Goal: Task Accomplishment & Management: Complete application form

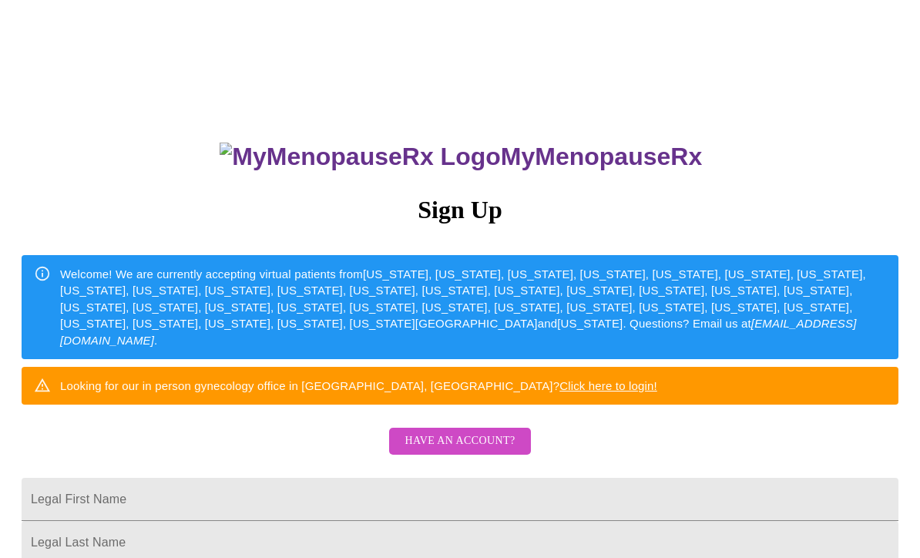
click at [476, 220] on h3 "Sign Up" at bounding box center [460, 210] width 877 height 29
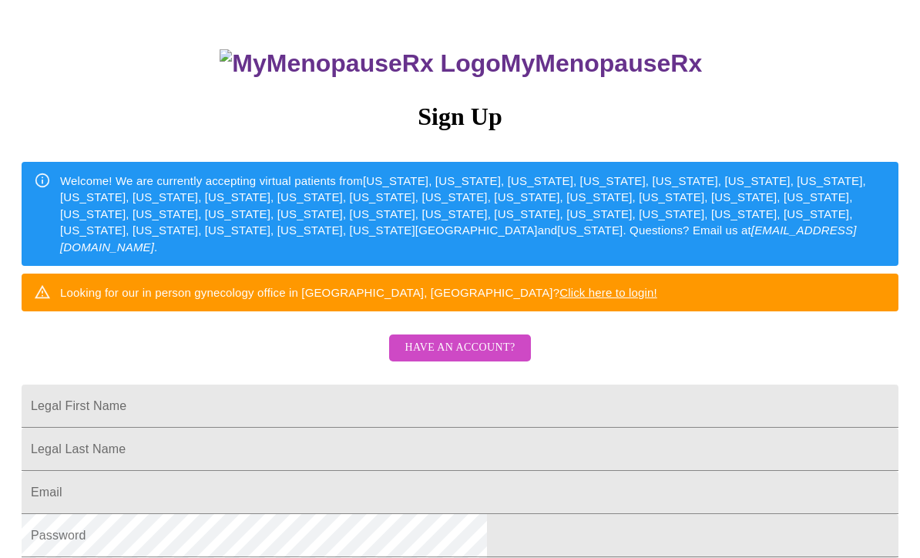
scroll to position [99, 0]
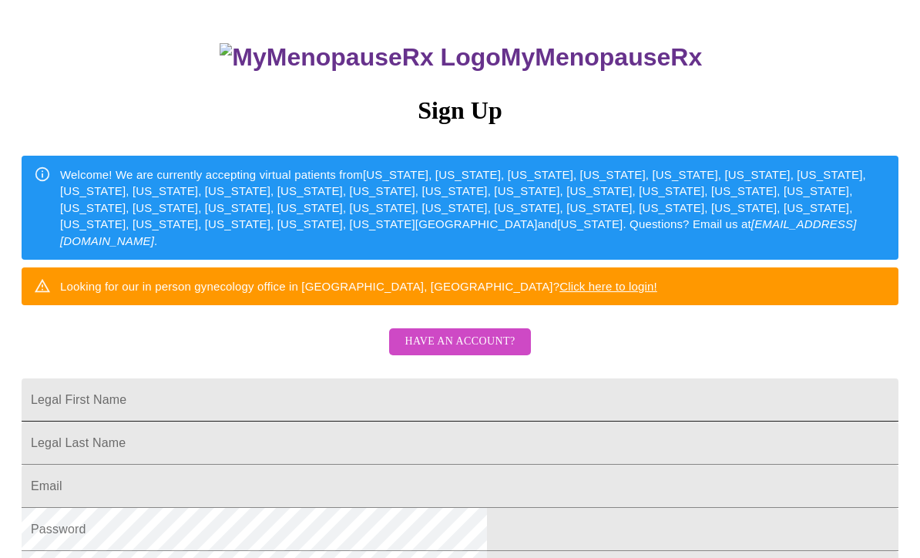
click at [459, 422] on input "Legal First Name" at bounding box center [460, 399] width 877 height 43
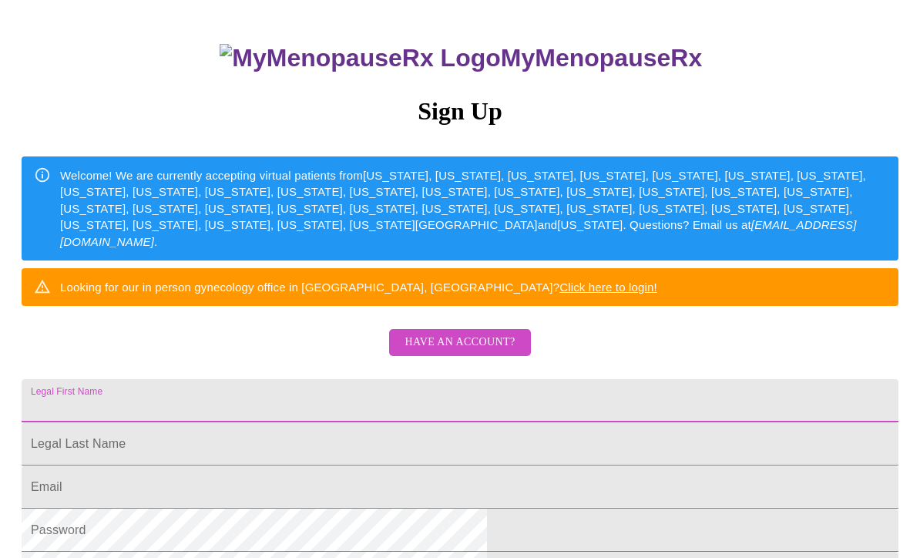
type input "[PERSON_NAME]"
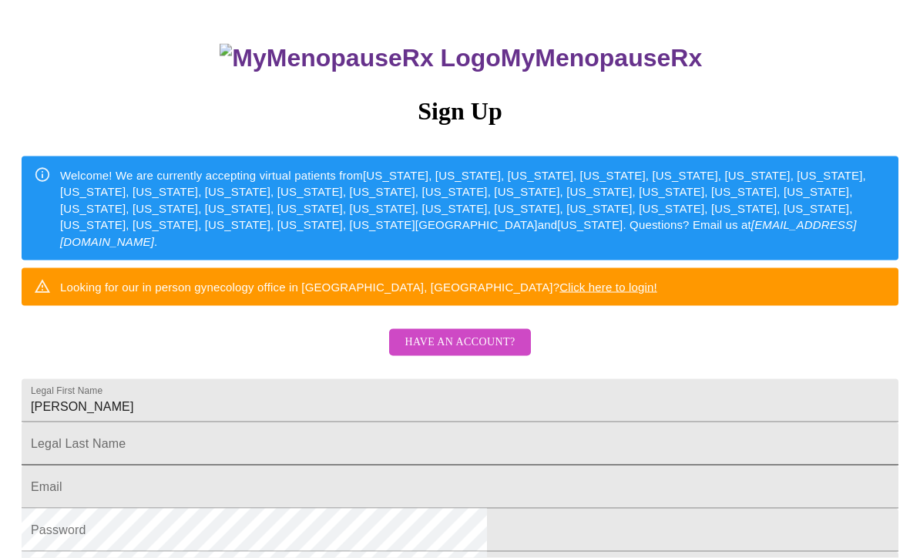
click at [445, 466] on input "Legal First Name" at bounding box center [460, 443] width 877 height 43
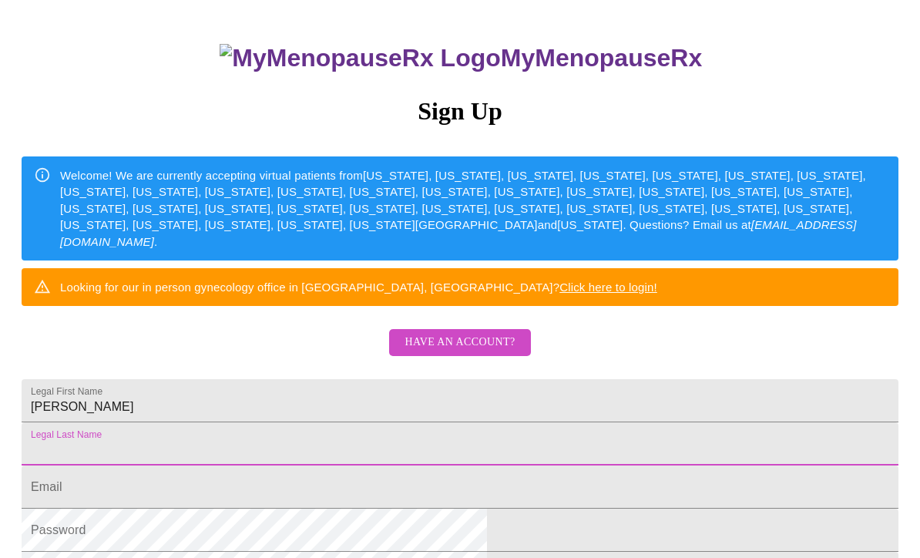
type input "valeo"
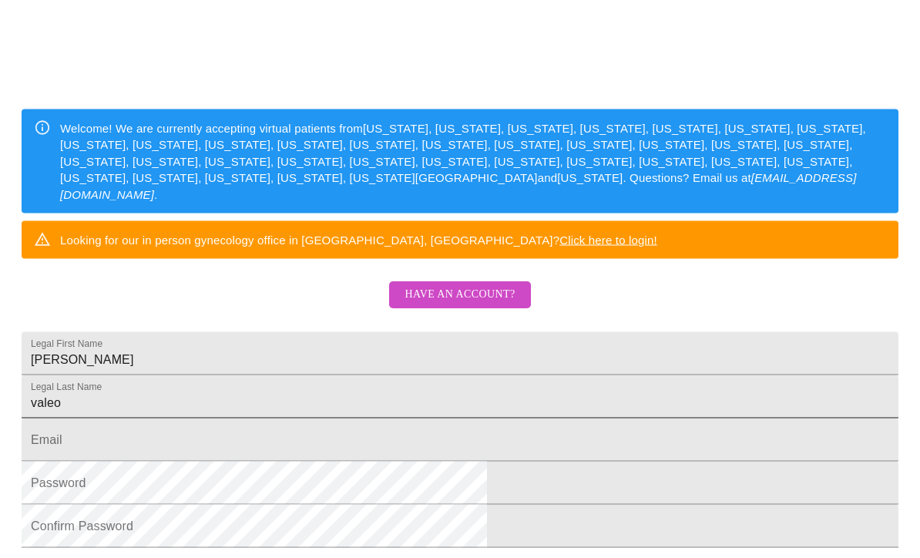
scroll to position [248, 0]
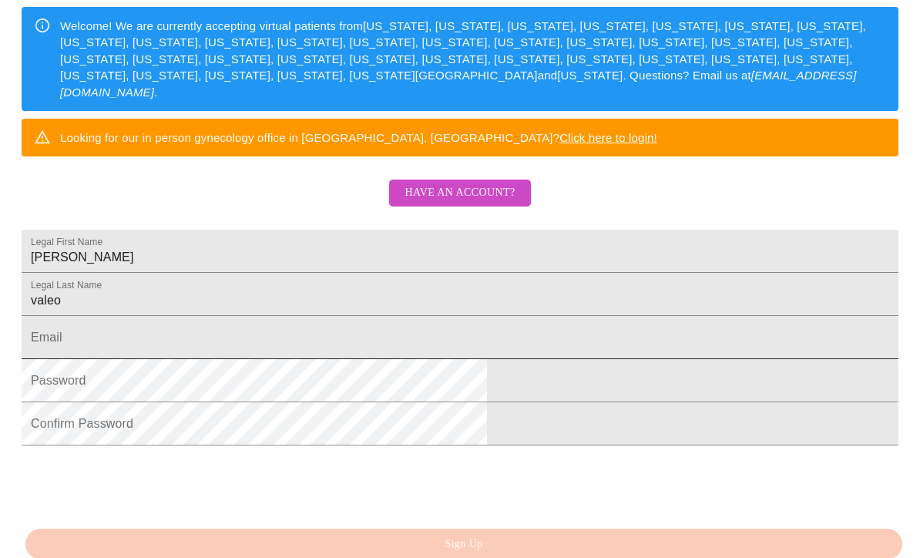
click at [493, 359] on input "Legal First Name" at bounding box center [460, 337] width 877 height 43
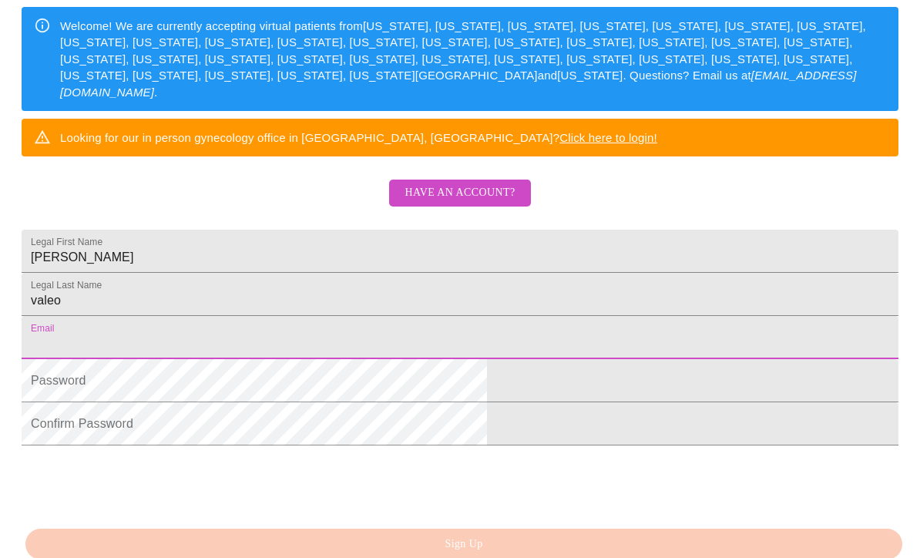
type input "[EMAIL_ADDRESS][DOMAIN_NAME]"
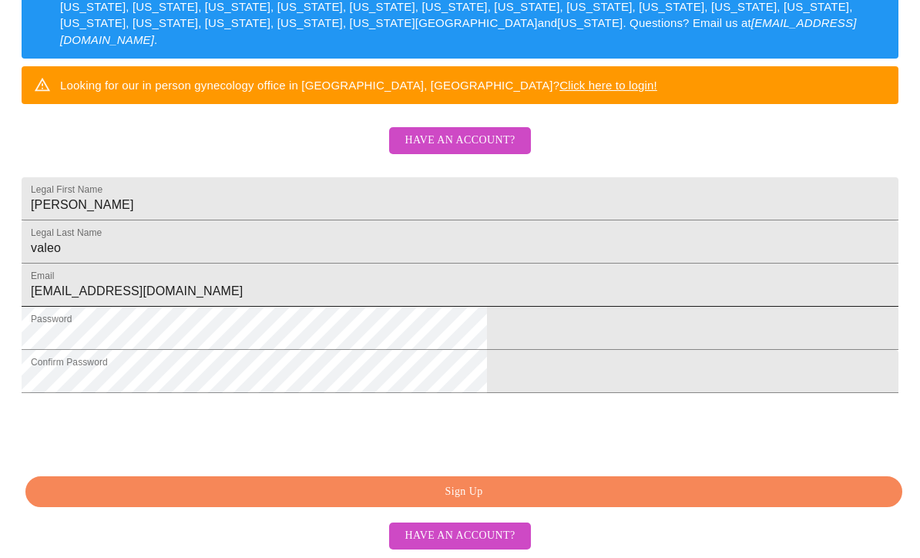
scroll to position [358, 0]
click at [616, 503] on span "Sign Up" at bounding box center [464, 492] width 842 height 19
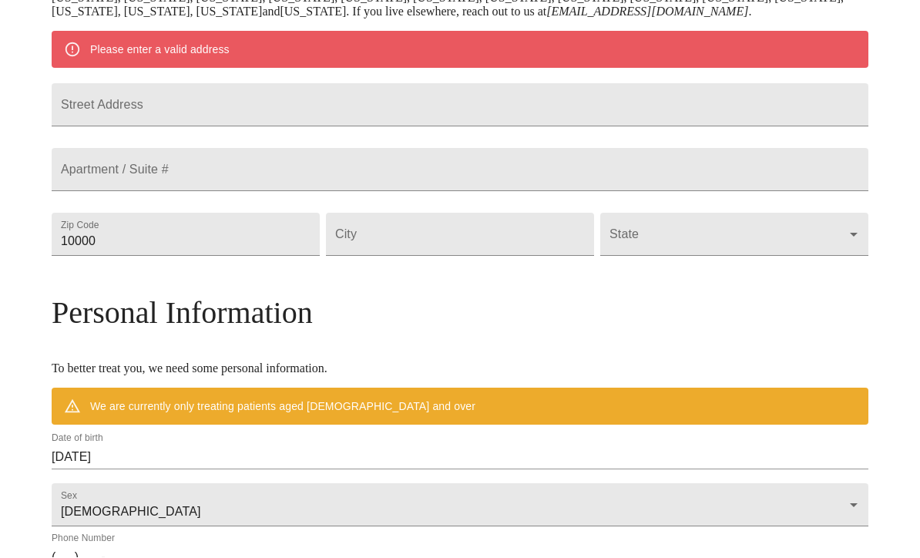
scroll to position [298, 0]
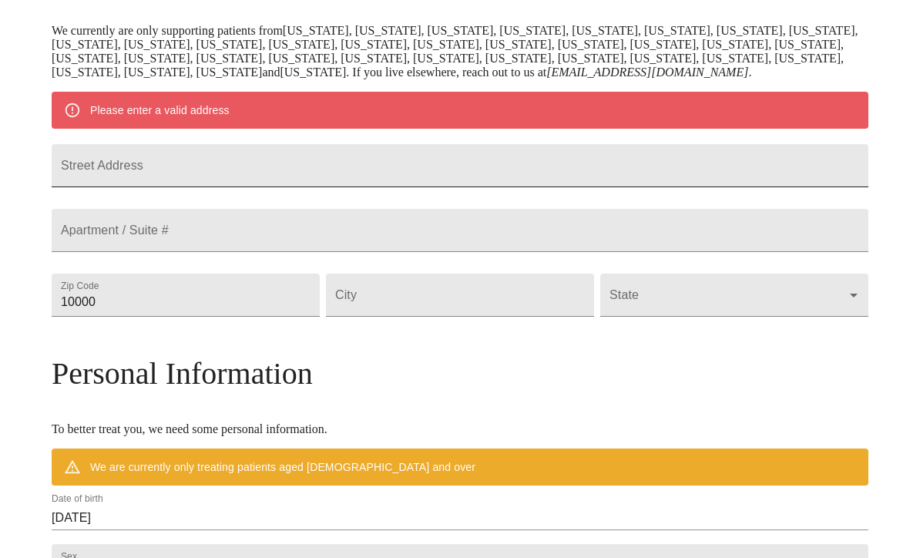
click at [543, 187] on input "Street Address" at bounding box center [460, 165] width 817 height 43
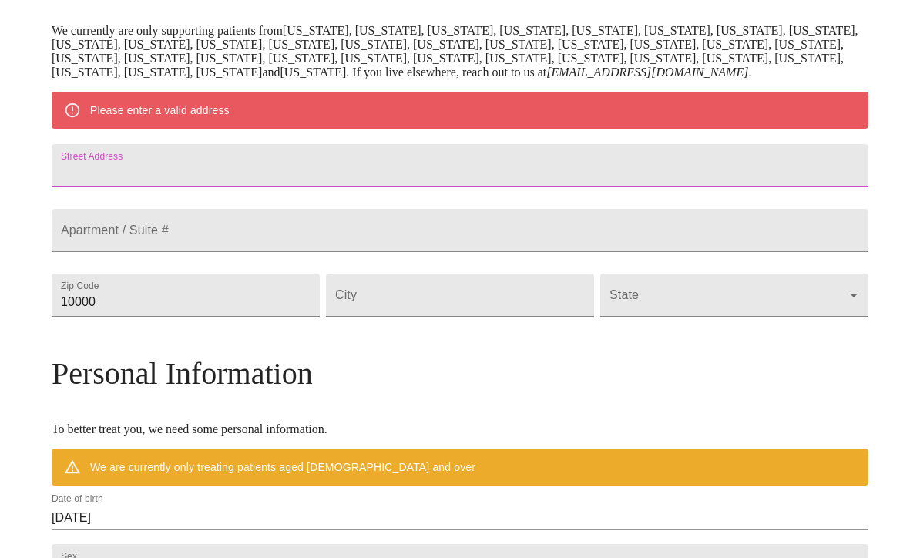
type input "[STREET_ADDRESS]"
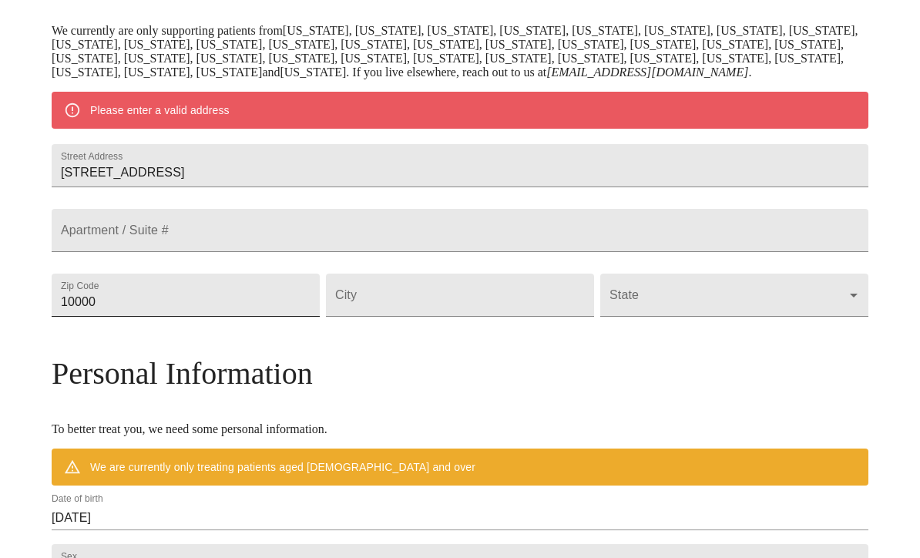
click at [260, 317] on input "10000" at bounding box center [186, 295] width 268 height 43
type input "60521"
click at [489, 317] on input "Street Address" at bounding box center [460, 295] width 268 height 43
type input "Hinsdale"
click at [687, 358] on body "MyMenopauseRx Welcome to MyMenopauseRx Since it's your first time here, you'll …" at bounding box center [460, 316] width 908 height 1215
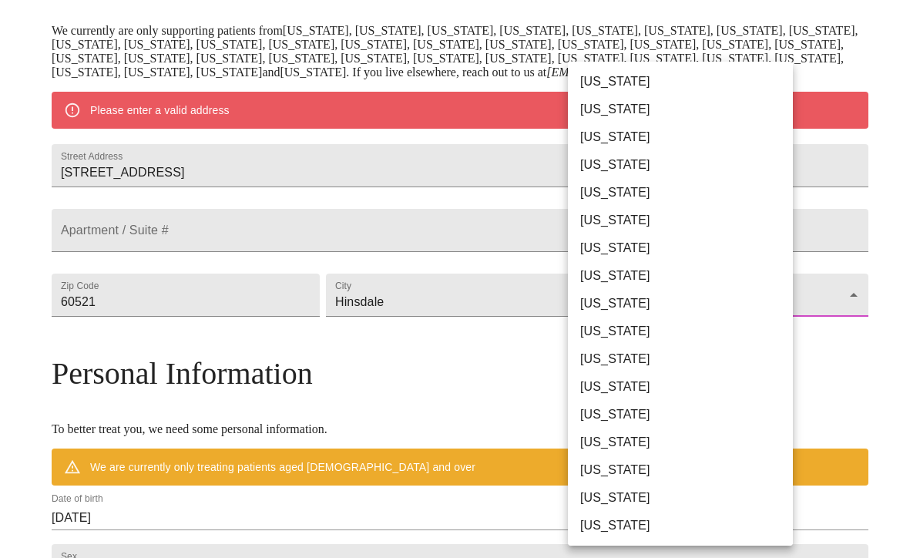
click at [610, 420] on li "[US_STATE]" at bounding box center [680, 415] width 225 height 28
type input "[US_STATE]"
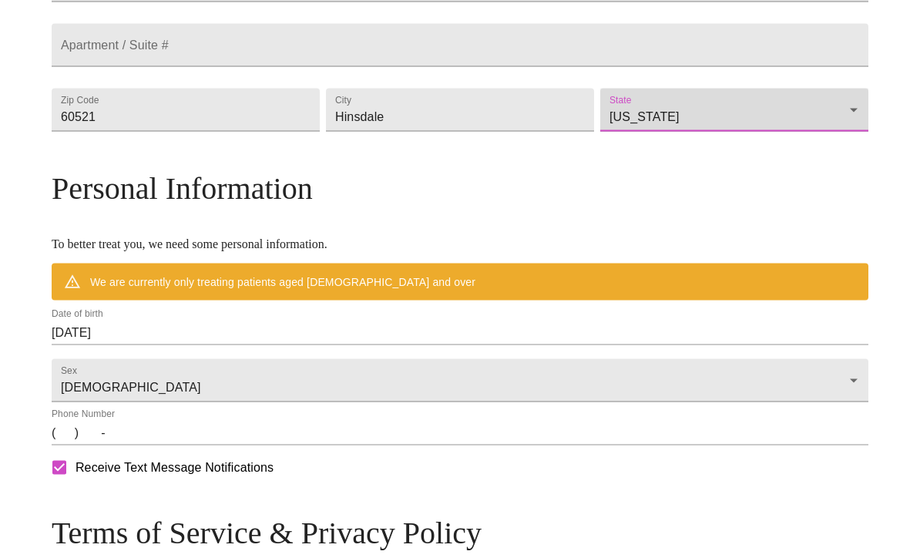
scroll to position [451, 0]
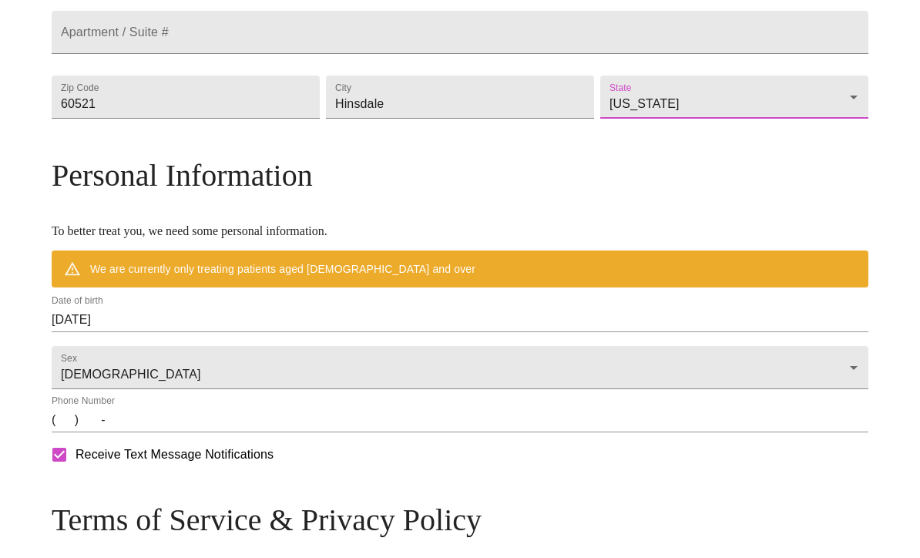
click at [252, 332] on input "[DATE]" at bounding box center [460, 320] width 817 height 25
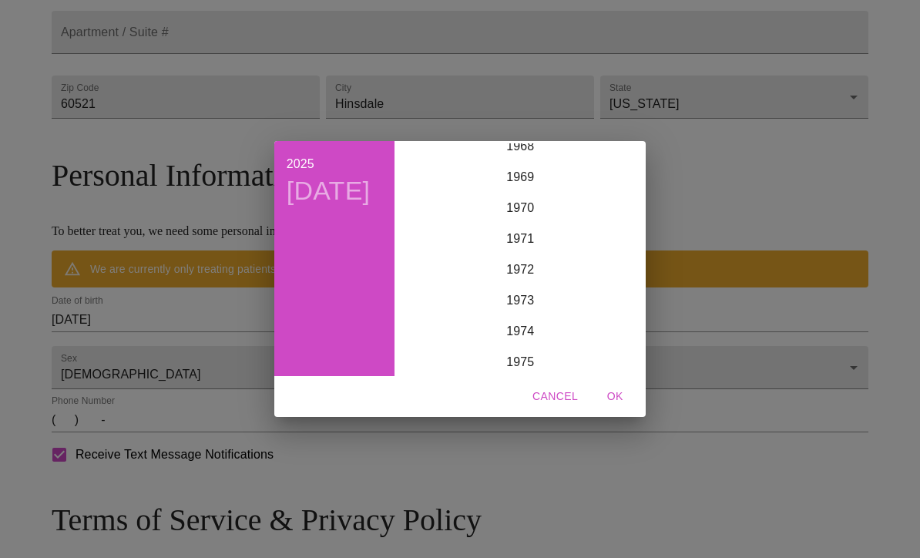
scroll to position [2136, 0]
click at [516, 197] on div "1969" at bounding box center [520, 181] width 239 height 31
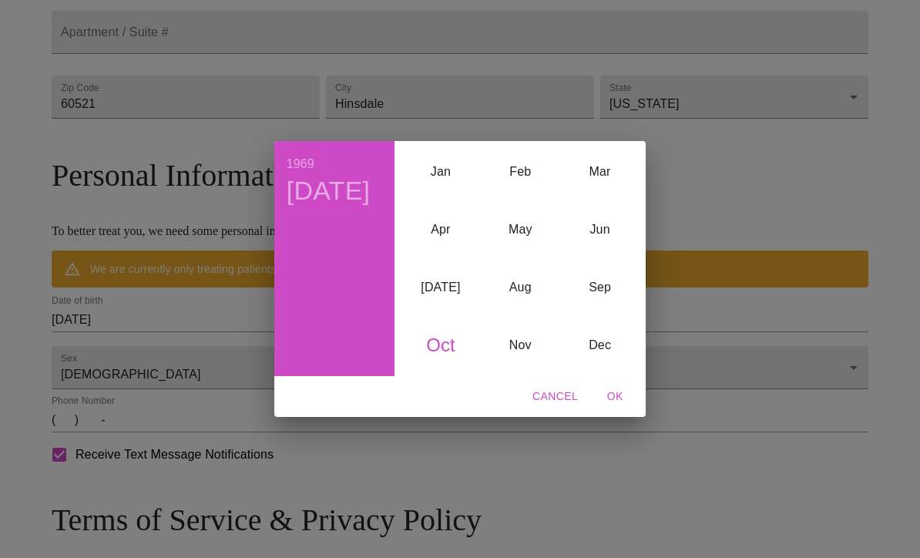
click at [321, 207] on h4 "[DATE]" at bounding box center [329, 191] width 84 height 32
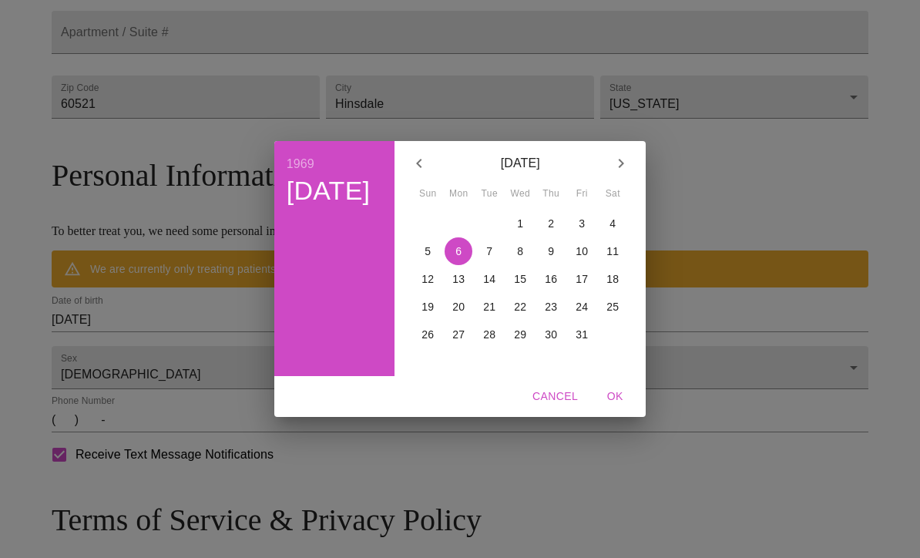
click at [616, 173] on icon "button" at bounding box center [621, 163] width 18 height 18
click at [517, 259] on p "10" at bounding box center [520, 251] width 12 height 15
click at [612, 406] on span "OK" at bounding box center [615, 396] width 37 height 19
type input "[DATE]"
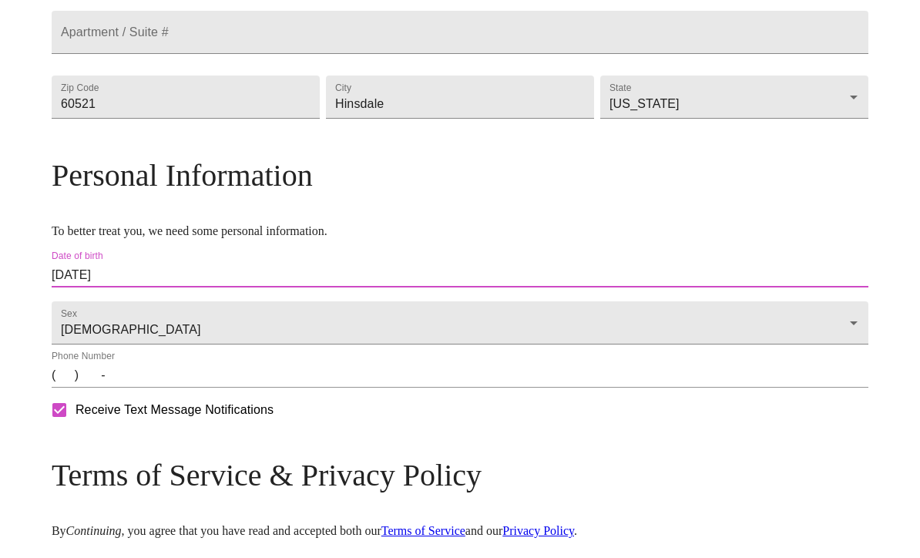
click at [153, 388] on input "(   )    -" at bounding box center [460, 375] width 817 height 25
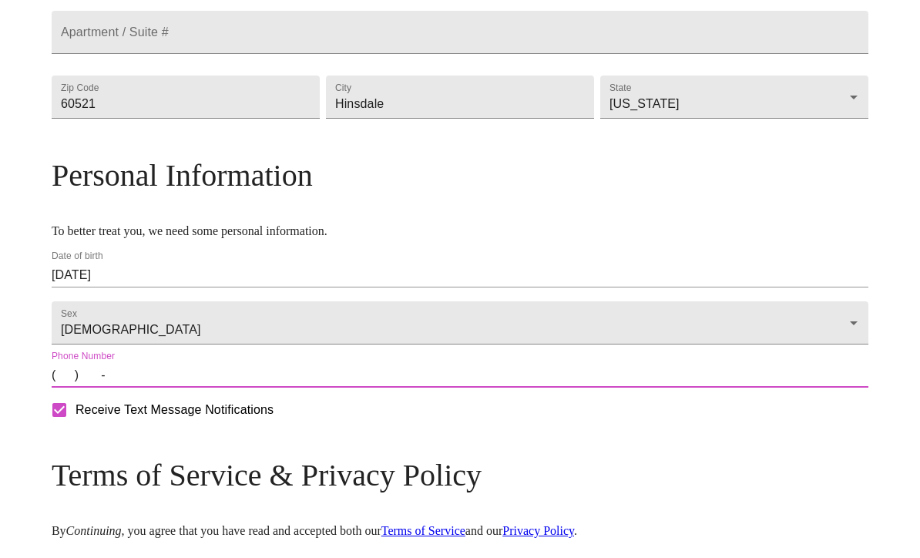
type input "[PHONE_NUMBER]"
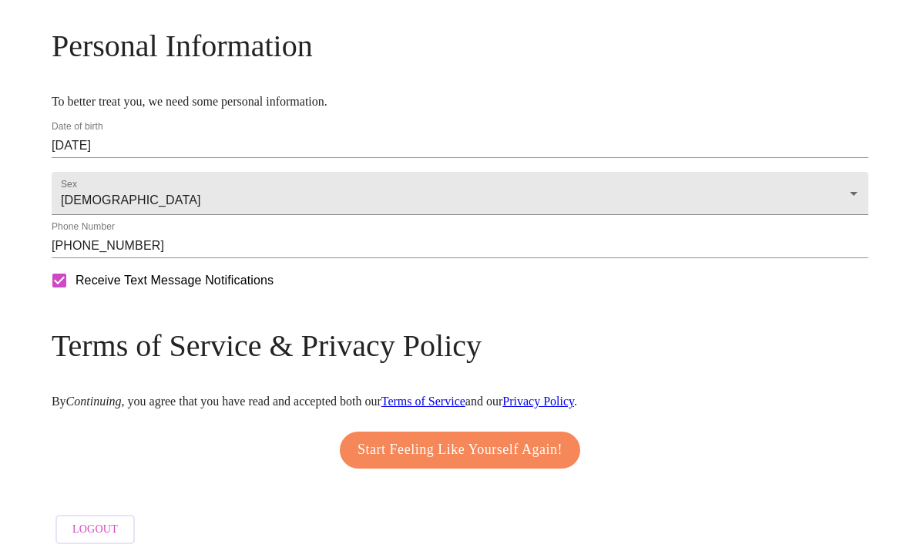
scroll to position [596, 0]
click at [520, 469] on button "Start Feeling Like Yourself Again!" at bounding box center [460, 450] width 240 height 37
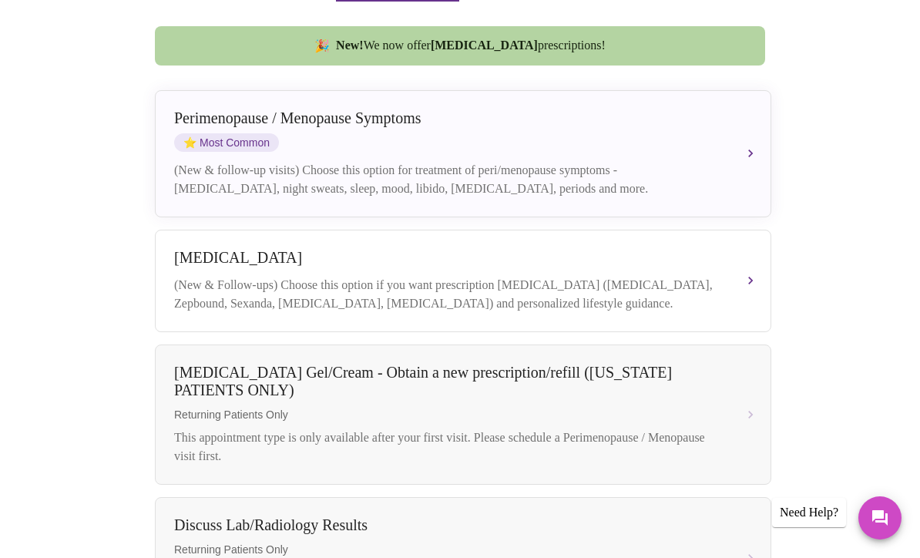
scroll to position [368, 0]
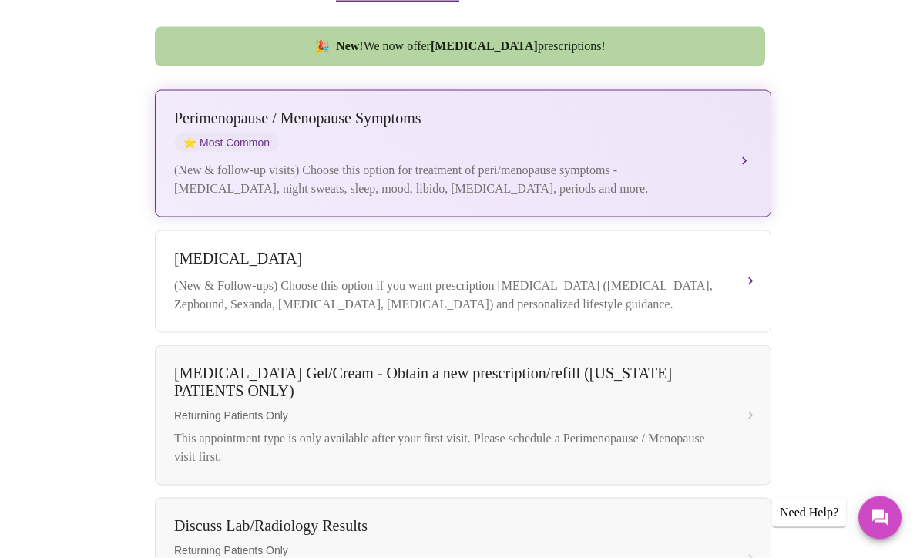
click at [749, 136] on button "[MEDICAL_DATA] / Menopause Symptoms ⭐ Most Common (New & follow-up visits) Choo…" at bounding box center [463, 153] width 617 height 127
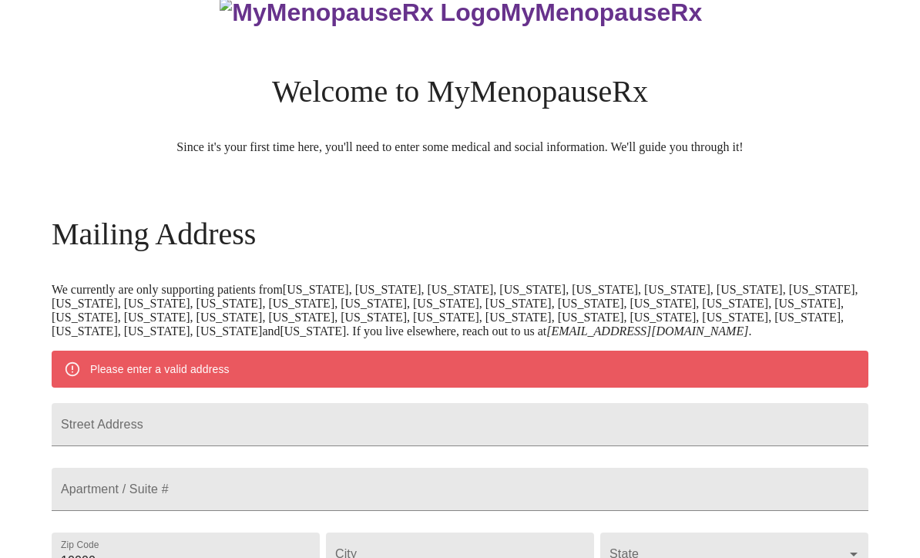
scroll to position [641, 0]
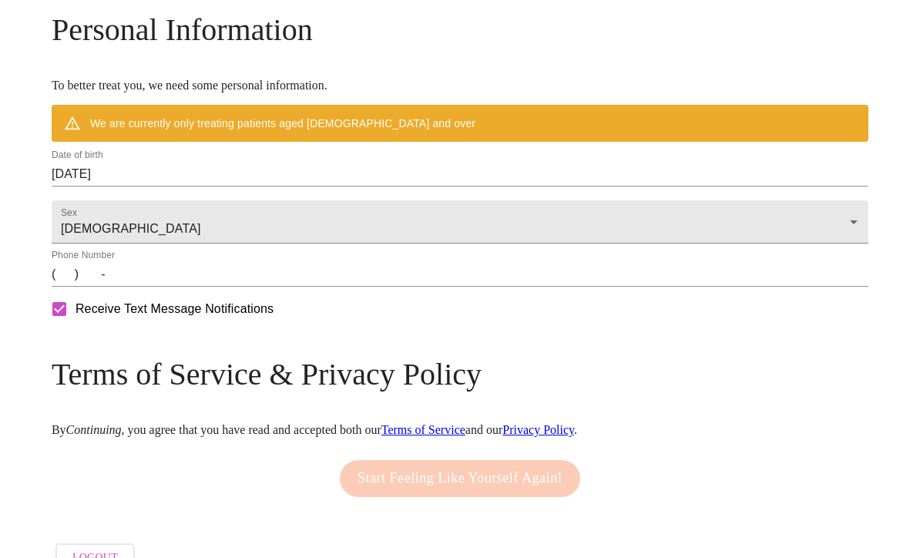
click at [115, 261] on label "Phone Number" at bounding box center [83, 255] width 63 height 9
click at [191, 287] on input "(   )    -" at bounding box center [460, 274] width 817 height 25
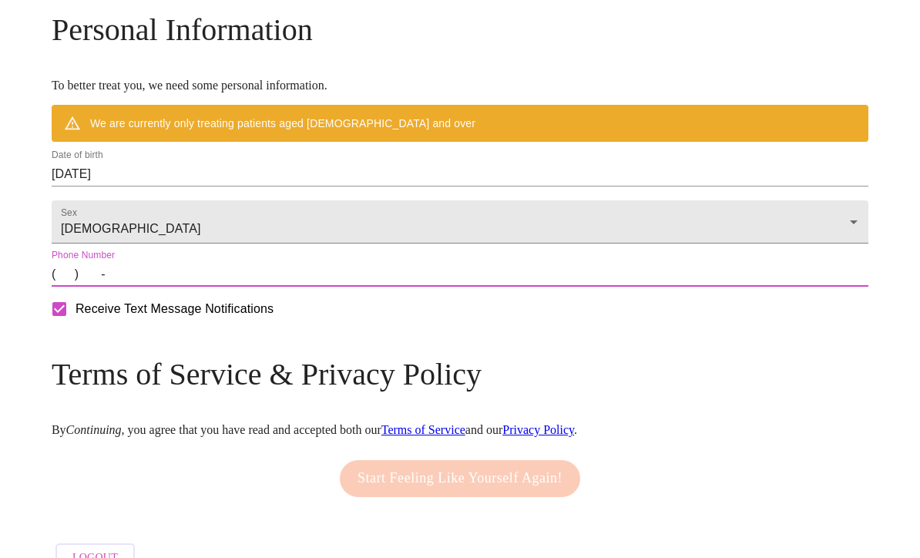
scroll to position [640, 0]
type input "[PHONE_NUMBER]"
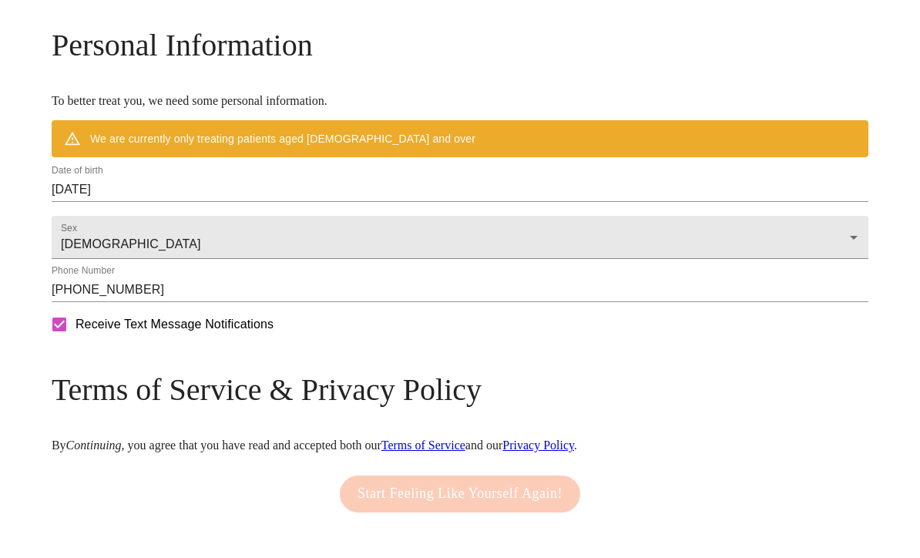
scroll to position [685, 0]
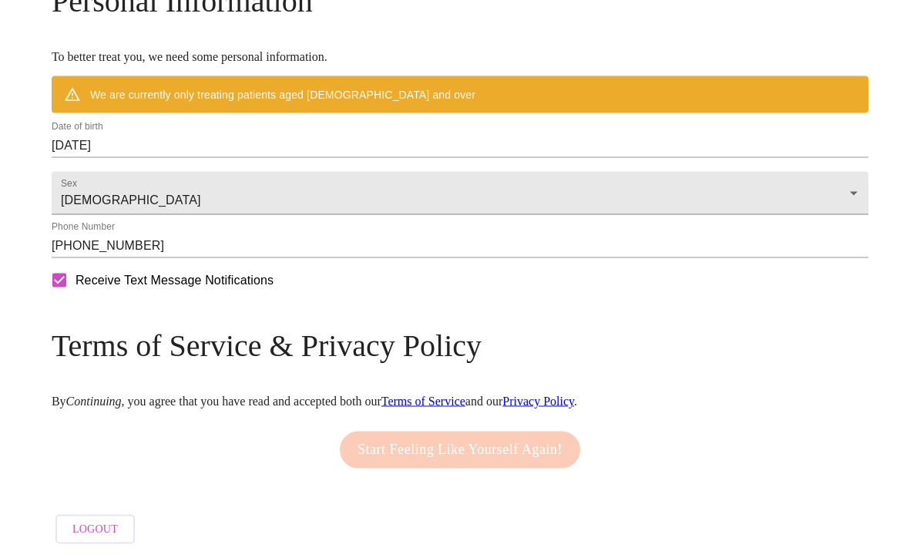
click at [555, 476] on div "Start Feeling Like Yourself Again!" at bounding box center [460, 450] width 248 height 52
click at [517, 476] on div "Start Feeling Like Yourself Again!" at bounding box center [460, 450] width 248 height 52
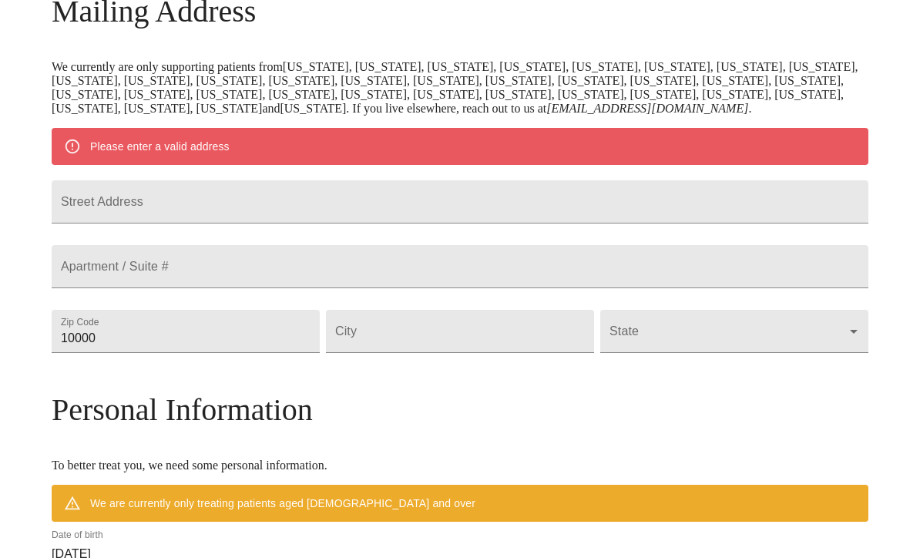
scroll to position [257, 0]
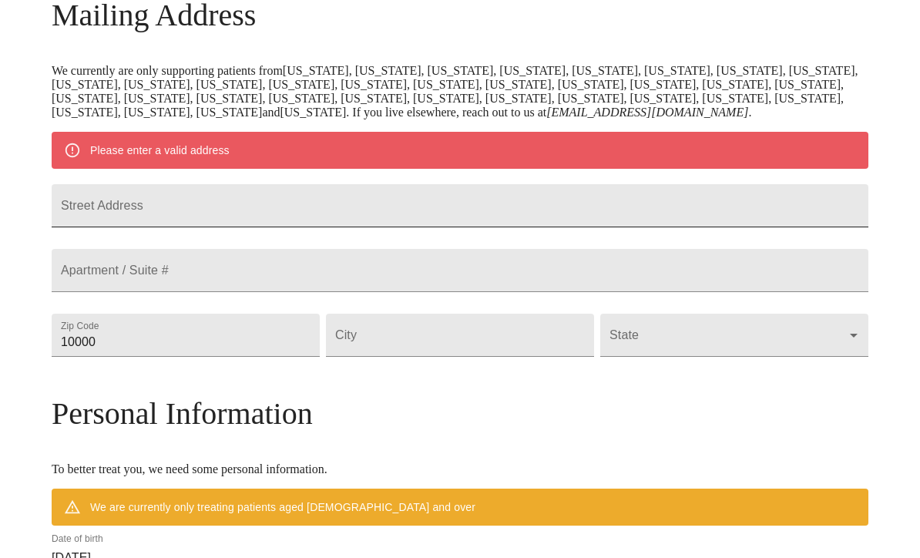
click at [377, 220] on input "Street Address" at bounding box center [460, 205] width 817 height 43
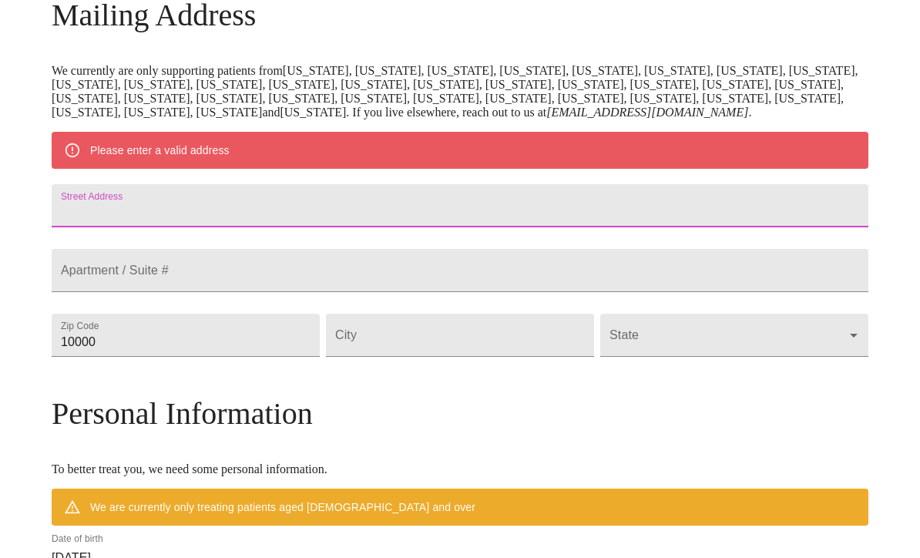
type input "[STREET_ADDRESS]"
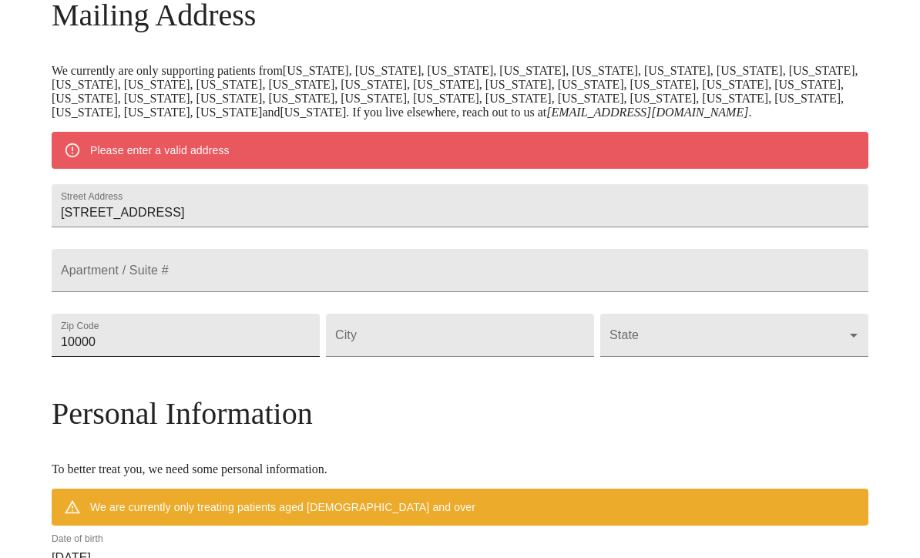
click at [274, 357] on input "10000" at bounding box center [186, 335] width 268 height 43
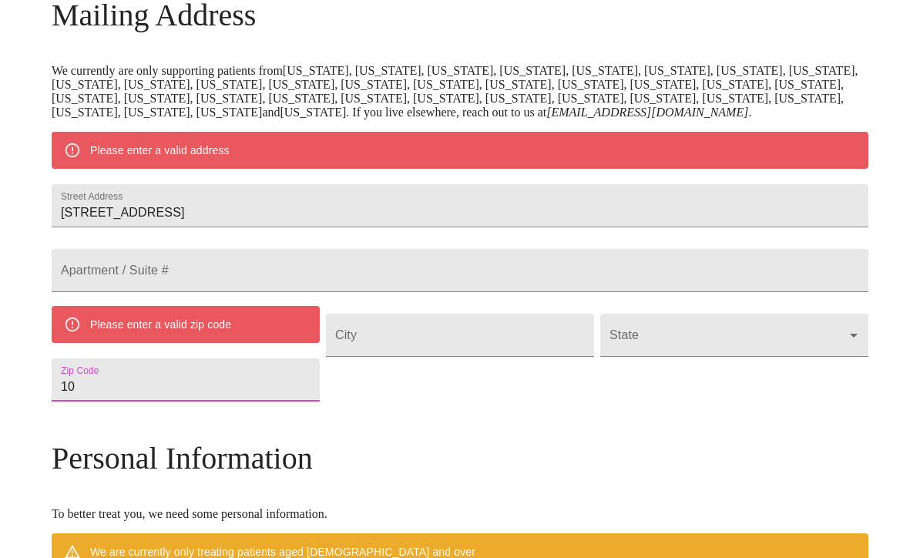
type input "1"
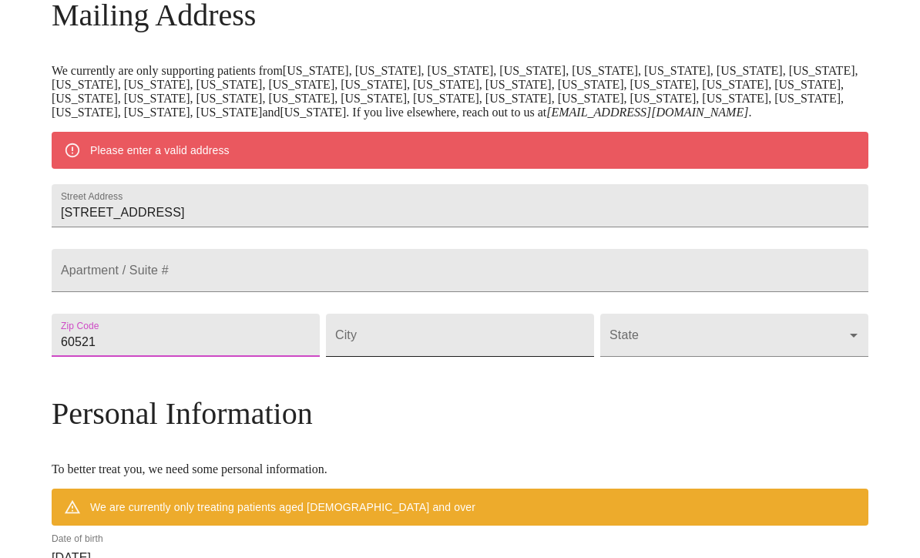
type input "60521"
click at [475, 357] on input "Street Address" at bounding box center [460, 335] width 268 height 43
type input "Hinsdale"
click at [747, 407] on body "MyMenopauseRx Welcome to MyMenopauseRx Since it's your first time here, you'll …" at bounding box center [460, 356] width 908 height 1215
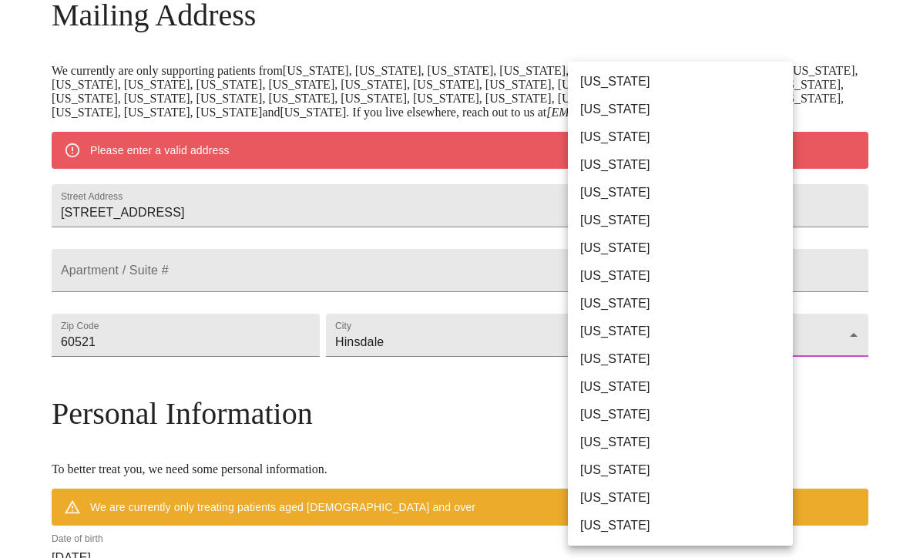
click at [604, 420] on li "[US_STATE]" at bounding box center [680, 415] width 225 height 28
type input "[US_STATE]"
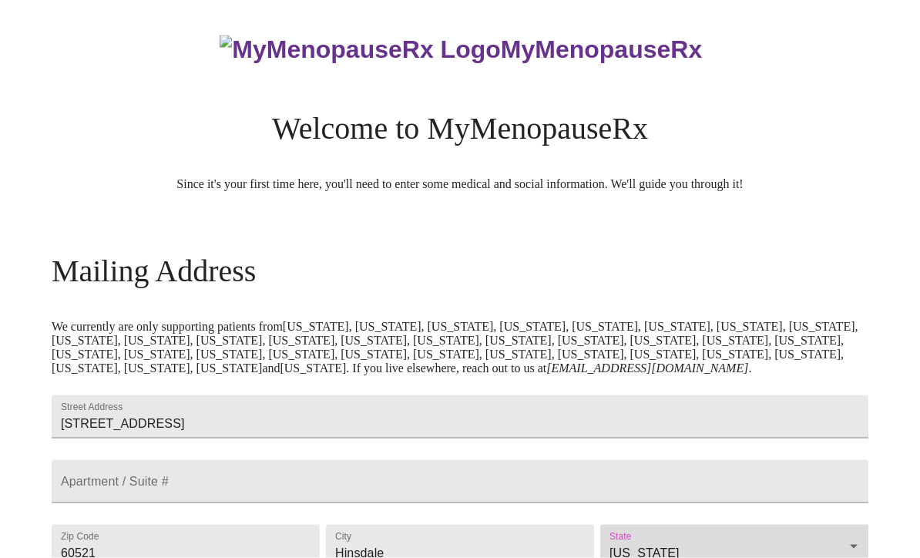
scroll to position [0, 0]
